Goal: Find specific page/section: Find specific page/section

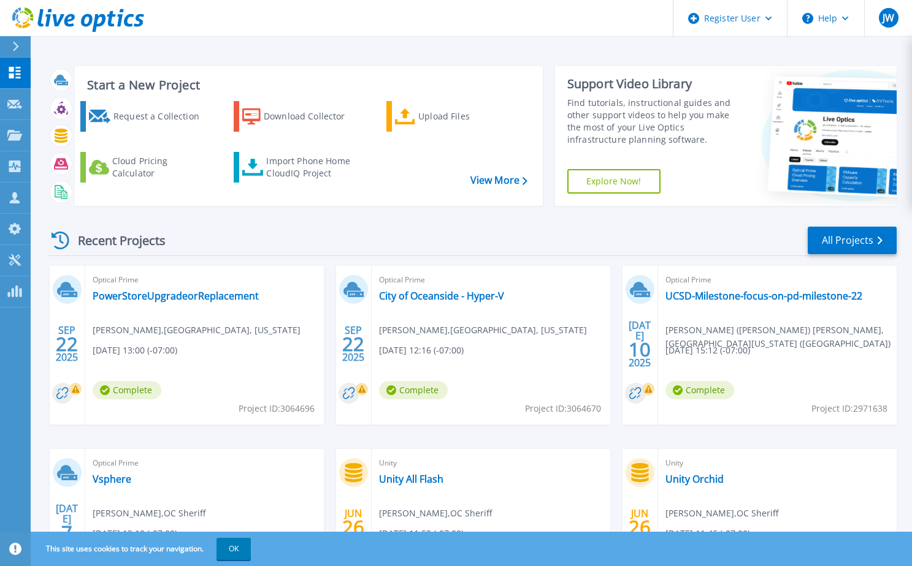
click at [17, 47] on icon at bounding box center [16, 47] width 6 height 10
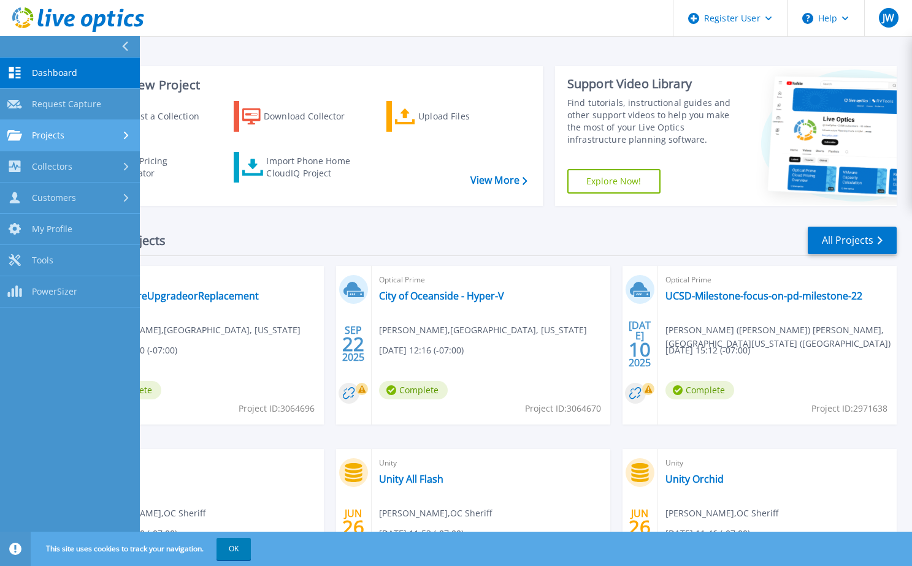
click at [48, 135] on span "Projects" at bounding box center [48, 135] width 32 height 11
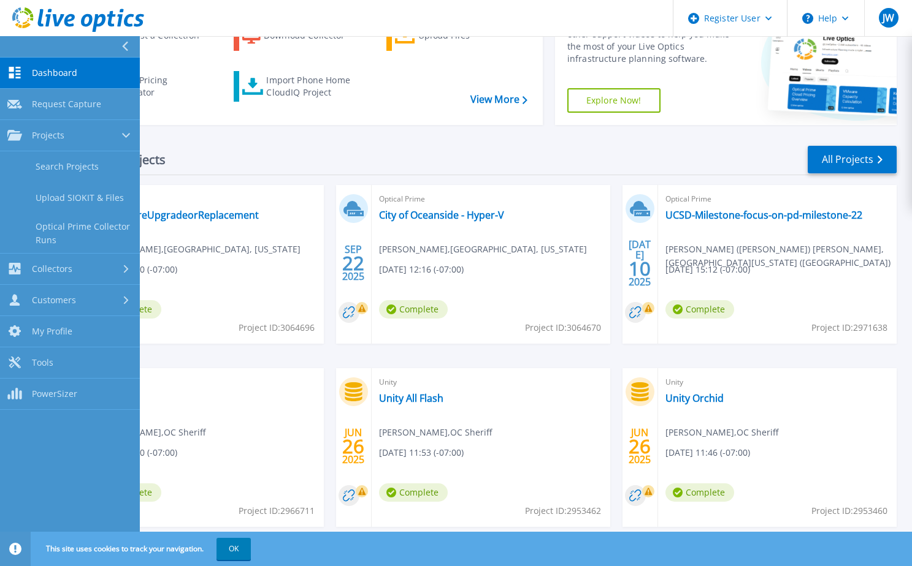
scroll to position [113, 0]
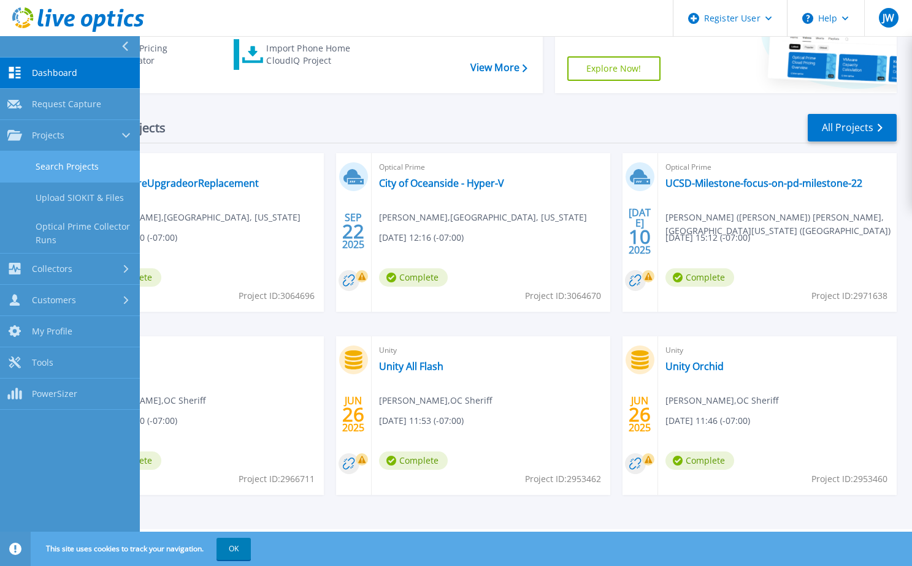
click at [77, 170] on link "Search Projects" at bounding box center [70, 166] width 140 height 31
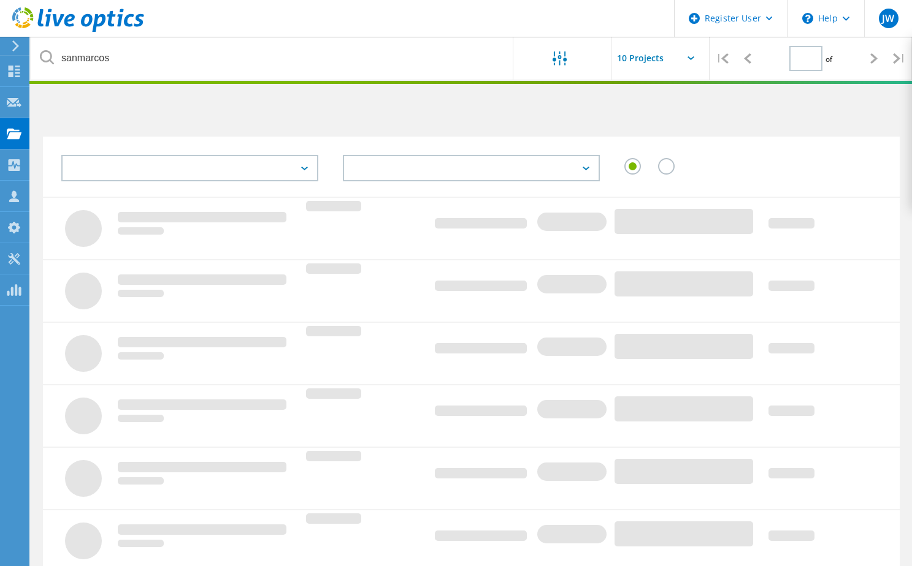
type input "1"
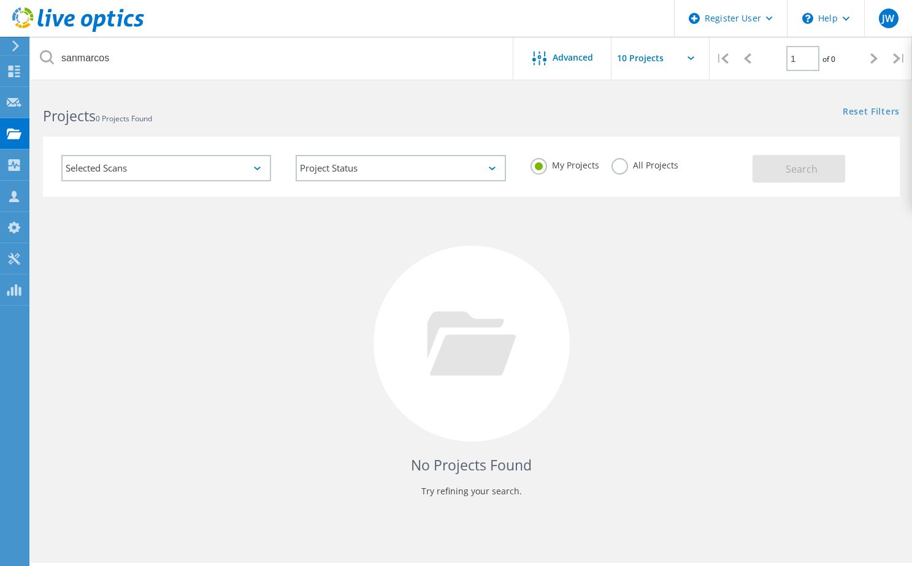
click at [601, 168] on div "My Projects All Projects" at bounding box center [635, 165] width 234 height 45
click at [614, 170] on label "All Projects" at bounding box center [644, 164] width 67 height 12
click at [0, 0] on input "All Projects" at bounding box center [0, 0] width 0 height 0
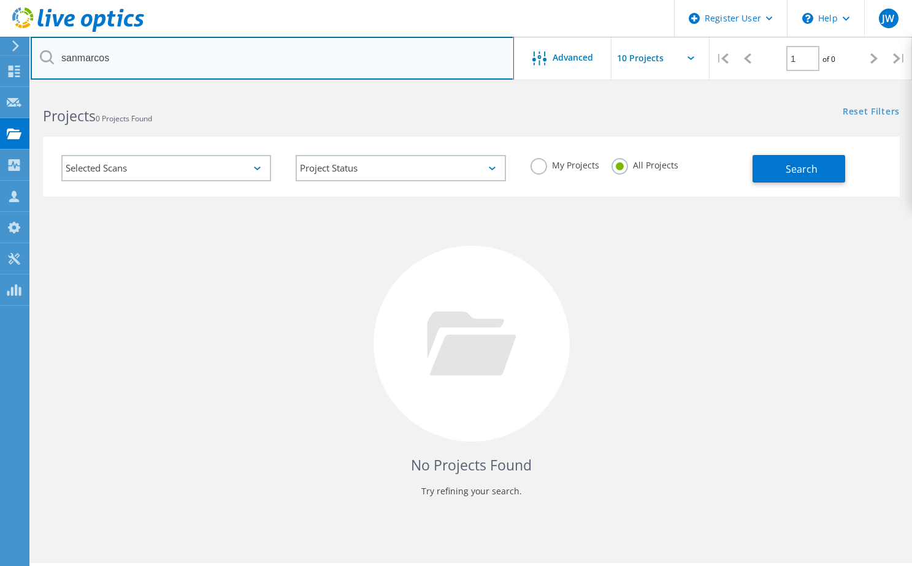
click at [165, 66] on input "sanmarcos" at bounding box center [272, 58] width 483 height 43
type input "[DOMAIN_NAME]"
